Goal: Task Accomplishment & Management: Use online tool/utility

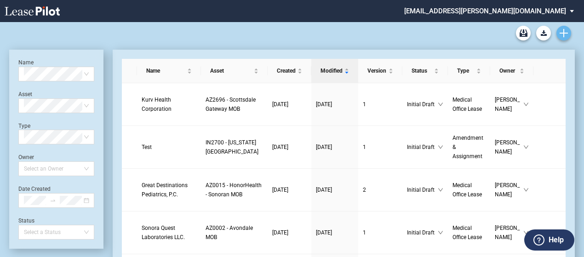
click at [568, 28] on link "Create new document" at bounding box center [563, 33] width 15 height 15
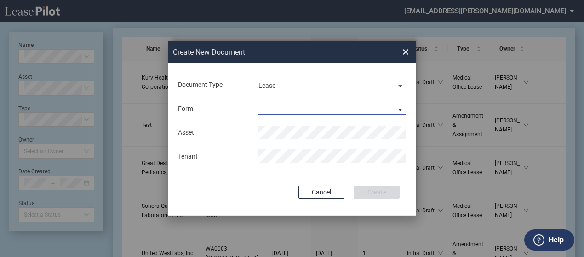
click at [309, 106] on md-select "Medical Office Lease Scottsdale Lease Louisville Lease 1370 Medical Place Lease…" at bounding box center [332, 109] width 149 height 14
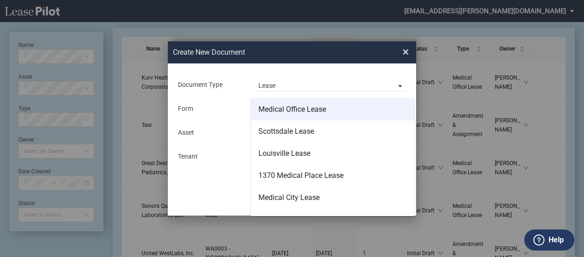
click at [305, 113] on div "Medical Office Lease" at bounding box center [292, 109] width 68 height 10
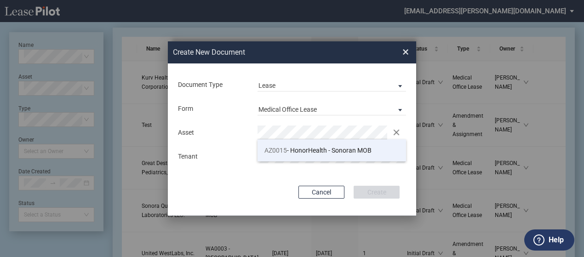
click at [308, 146] on li "AZ0015 - HonorHealth - Sonoran MOB" at bounding box center [332, 150] width 149 height 22
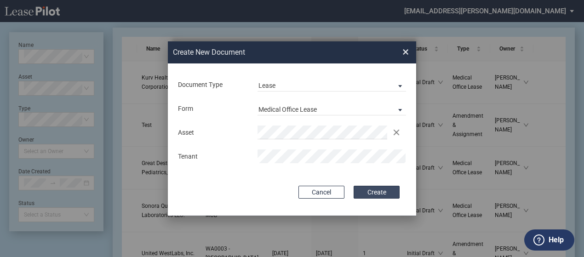
click at [392, 191] on button "Create" at bounding box center [377, 192] width 46 height 13
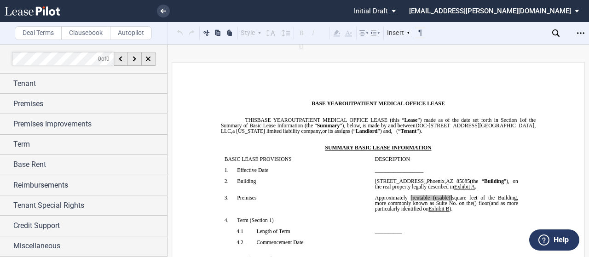
scroll to position [12, 0]
click at [85, 34] on label "Clausebook" at bounding box center [85, 33] width 49 height 14
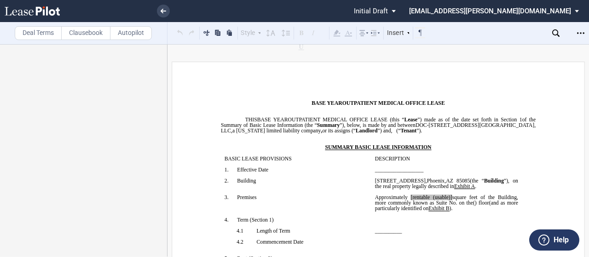
click at [49, 39] on label "Deal Terms" at bounding box center [38, 33] width 47 height 14
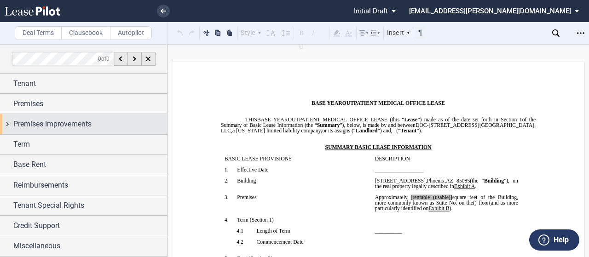
click at [7, 116] on div "Premises Improvements" at bounding box center [83, 124] width 167 height 20
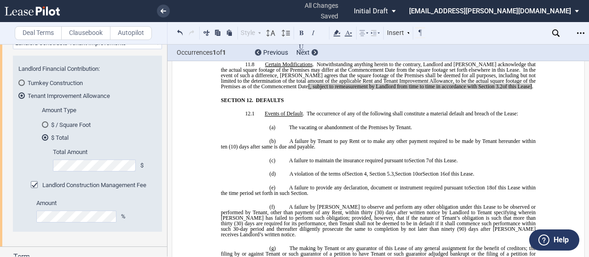
scroll to position [5138, 0]
